Goal: Information Seeking & Learning: Learn about a topic

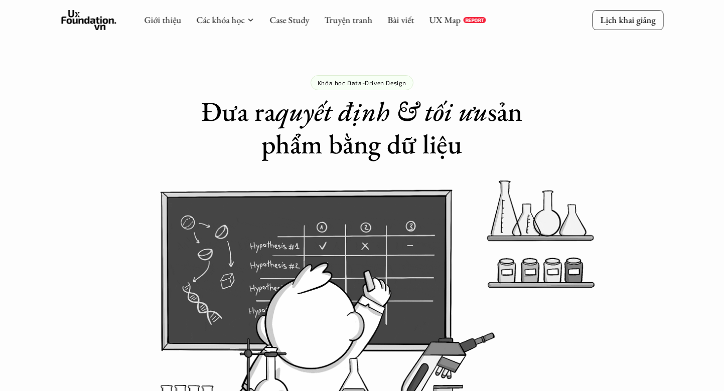
scroll to position [1192, 0]
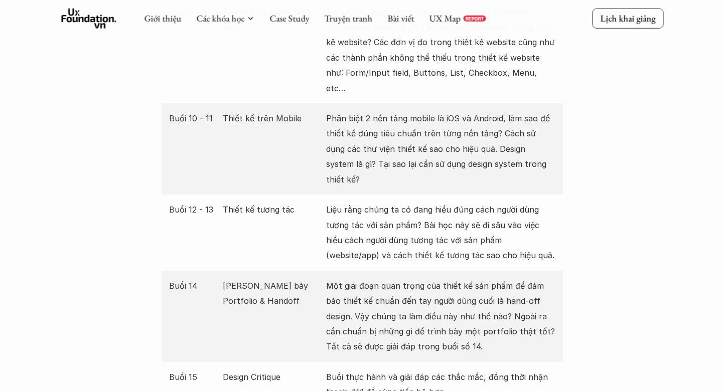
scroll to position [1738, 0]
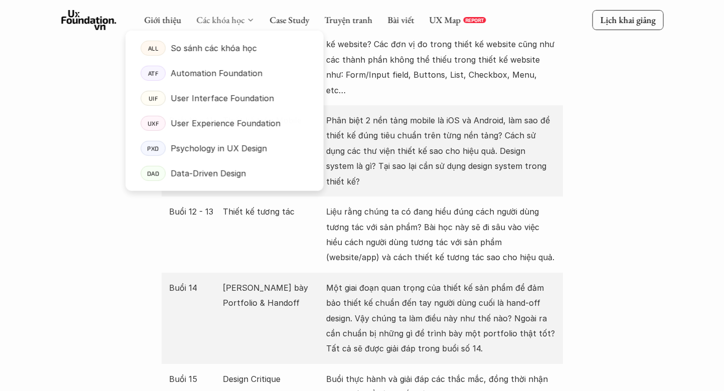
click at [228, 20] on link "Các khóa học" at bounding box center [220, 20] width 48 height 12
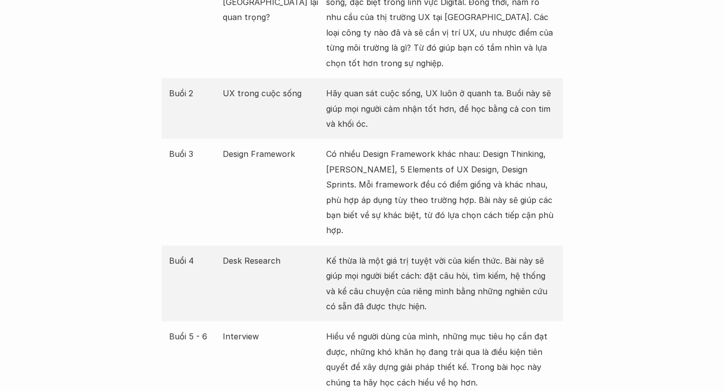
scroll to position [1269, 0]
